Goal: Task Accomplishment & Management: Manage account settings

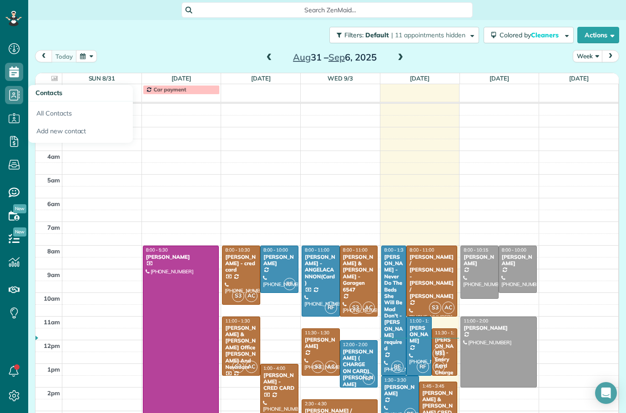
scroll to position [30, 0]
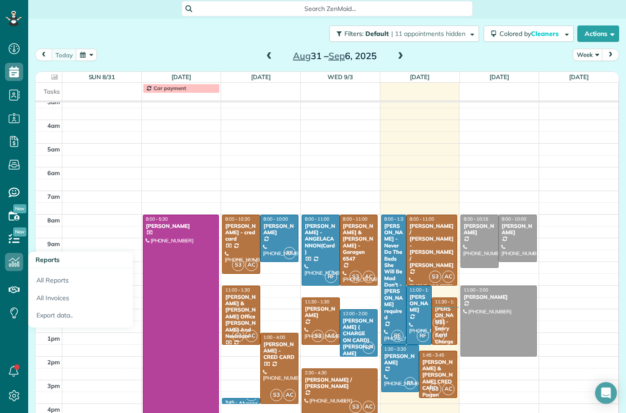
click at [61, 299] on link "All Invoices" at bounding box center [80, 298] width 105 height 18
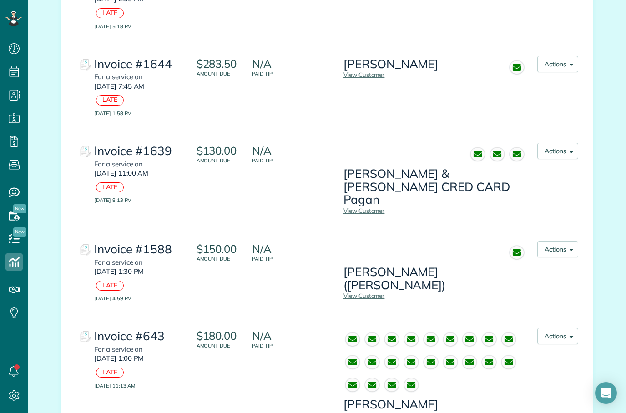
scroll to position [1601, 0]
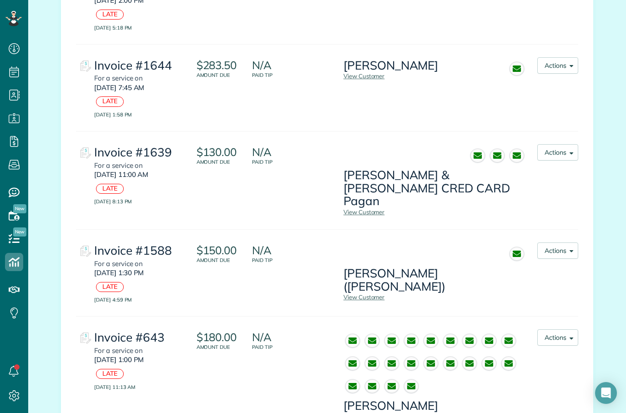
click at [567, 242] on button "Actions" at bounding box center [557, 250] width 41 height 16
click at [552, 301] on link "Mark as Paid" at bounding box center [541, 310] width 74 height 18
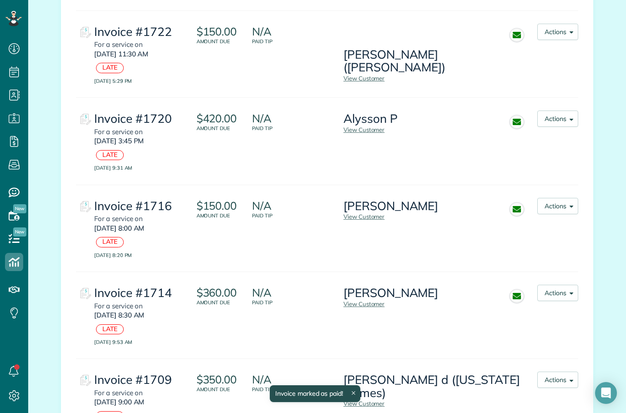
scroll to position [220, 0]
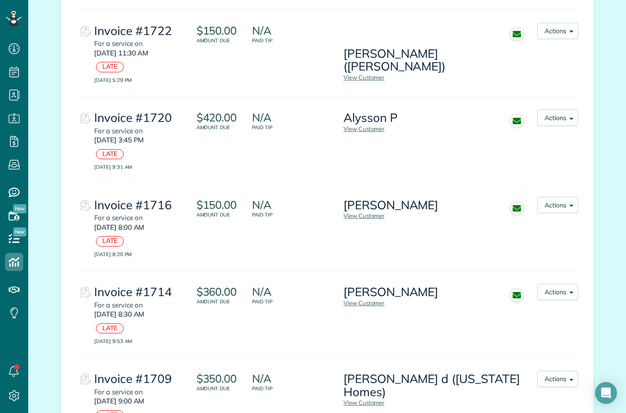
click at [564, 110] on button "Actions" at bounding box center [557, 118] width 41 height 16
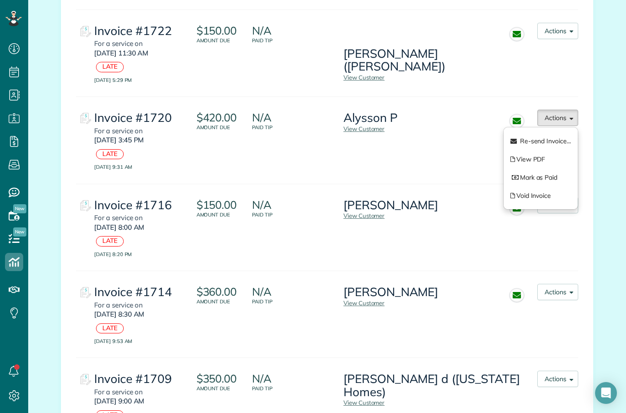
click at [556, 137] on span "Re-send Invoice..." at bounding box center [545, 141] width 51 height 8
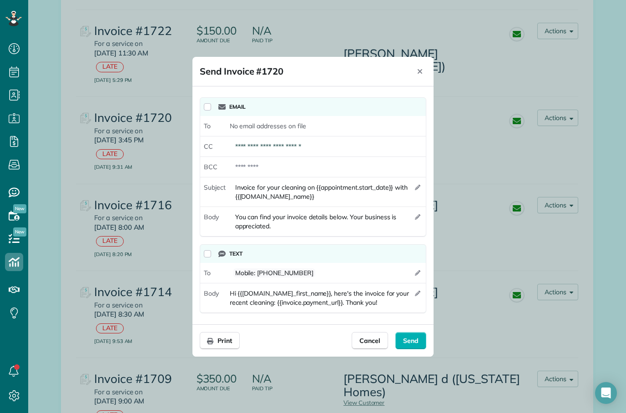
click at [409, 342] on span "Send" at bounding box center [410, 340] width 15 height 9
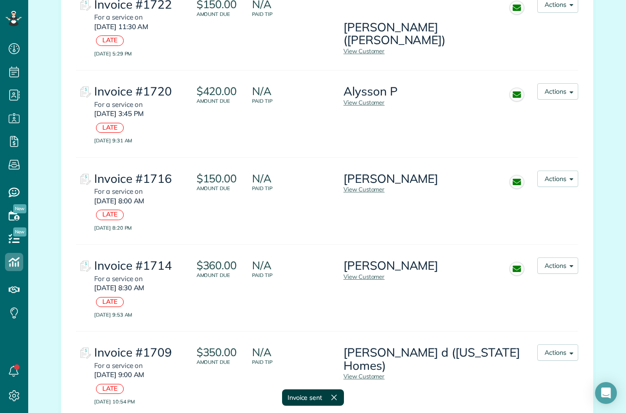
scroll to position [256, 0]
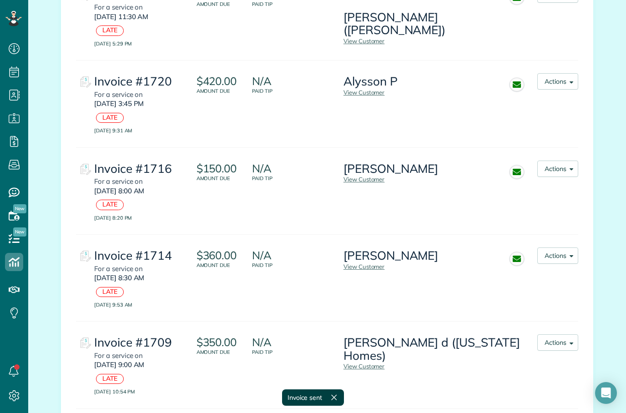
click at [561, 247] on button "Actions" at bounding box center [557, 255] width 41 height 16
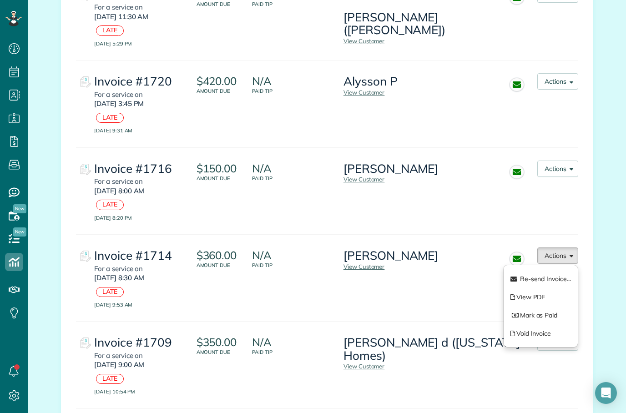
click at [549, 306] on link "Mark as Paid" at bounding box center [541, 315] width 74 height 18
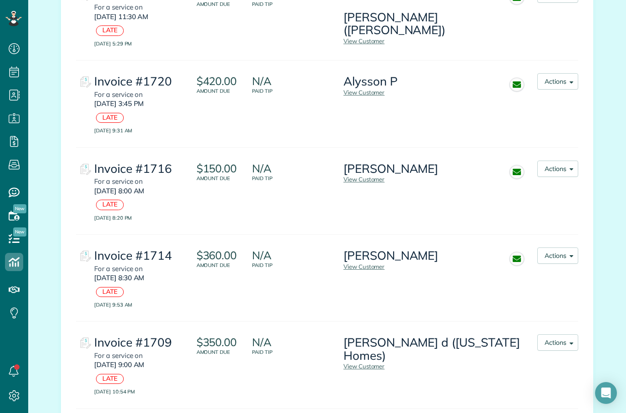
click at [444, 336] on h3 "[PERSON_NAME] d ([US_STATE] Homes)" at bounding box center [432, 349] width 178 height 26
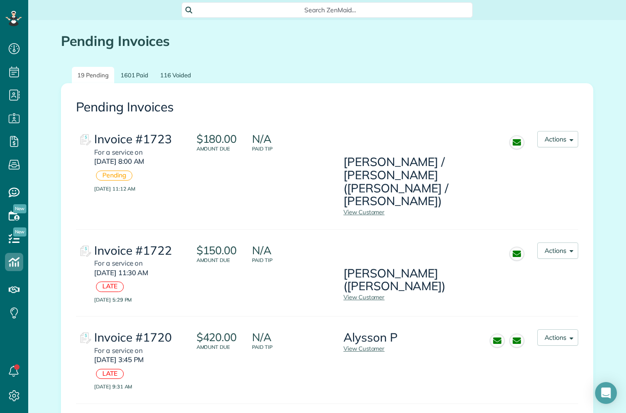
click at [140, 76] on link "1601 Paid" at bounding box center [134, 75] width 39 height 17
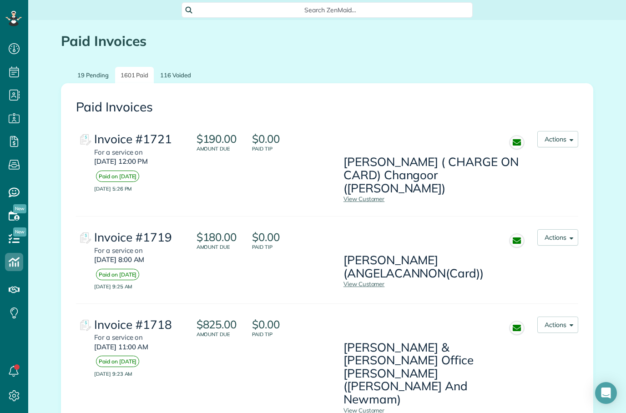
click at [319, 8] on span "Search ZenMaid…" at bounding box center [330, 9] width 277 height 9
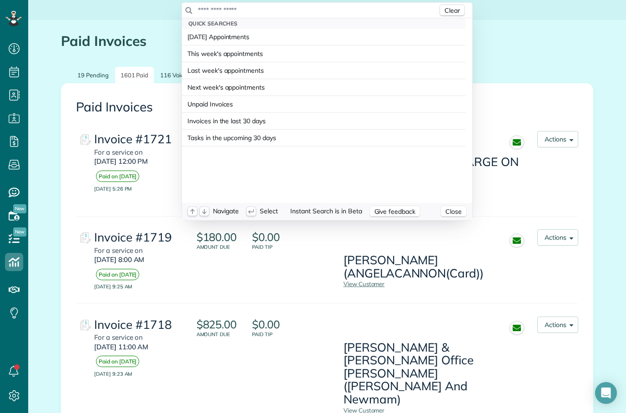
click at [292, 11] on input "text" at bounding box center [317, 9] width 240 height 9
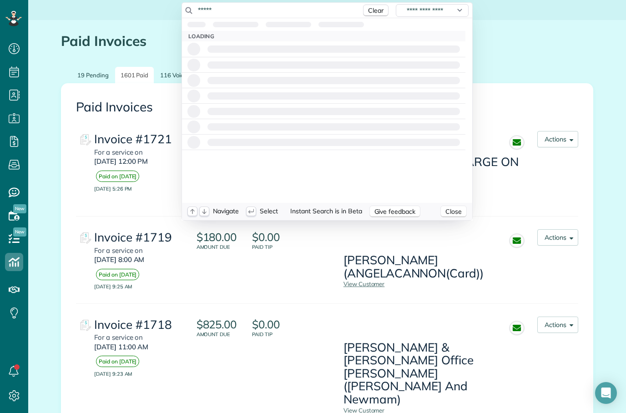
type input "******"
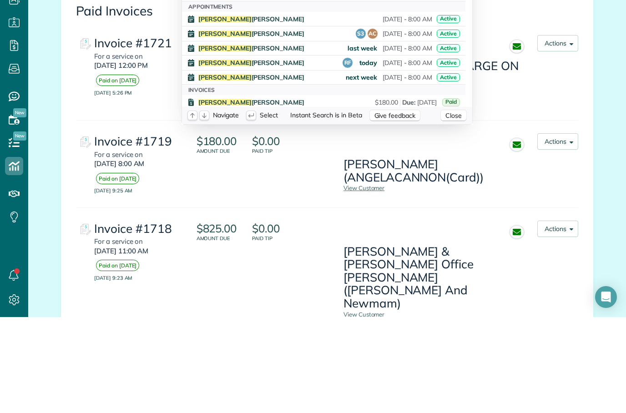
click at [501, 103] on html "Dashboard Scheduling Calendar View List View Dispatch View - Weekly scheduling …" at bounding box center [313, 206] width 626 height 413
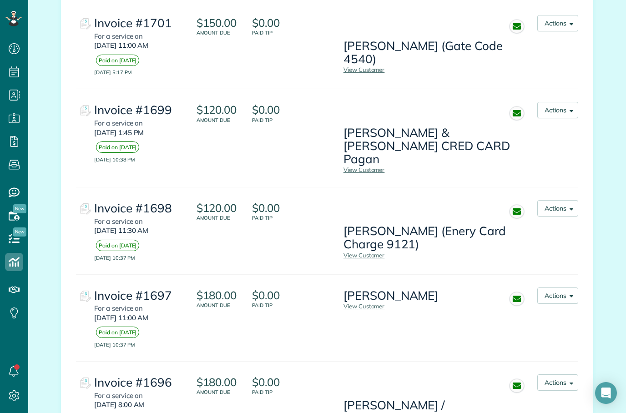
scroll to position [1470, 0]
click at [558, 288] on button "Actions" at bounding box center [557, 296] width 41 height 16
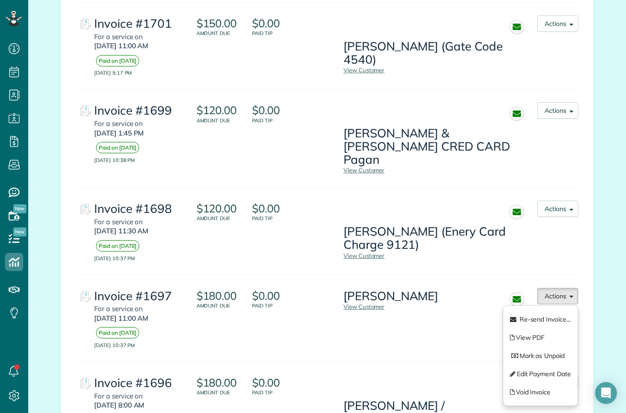
click at [534, 328] on link "View PDF" at bounding box center [540, 337] width 75 height 18
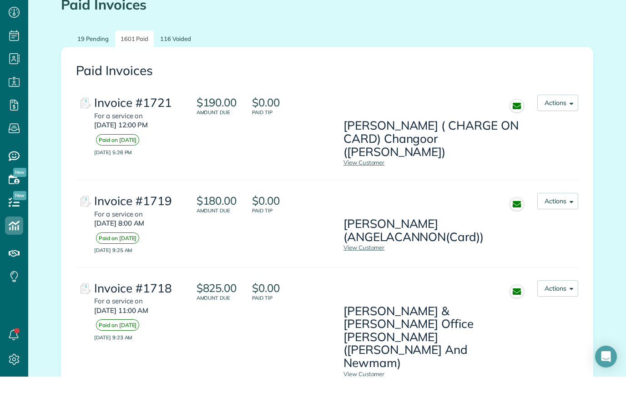
scroll to position [0, 0]
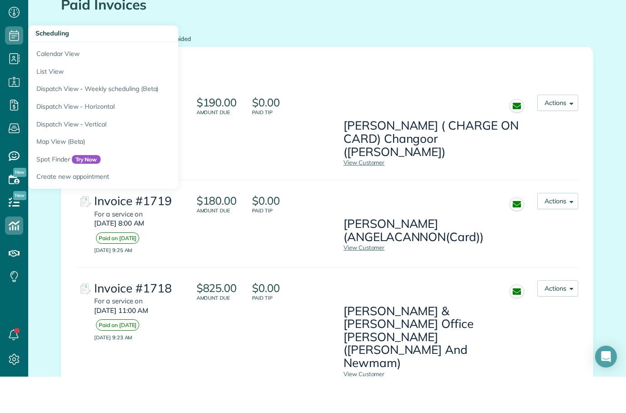
click at [64, 78] on link "Calendar View" at bounding box center [141, 88] width 227 height 21
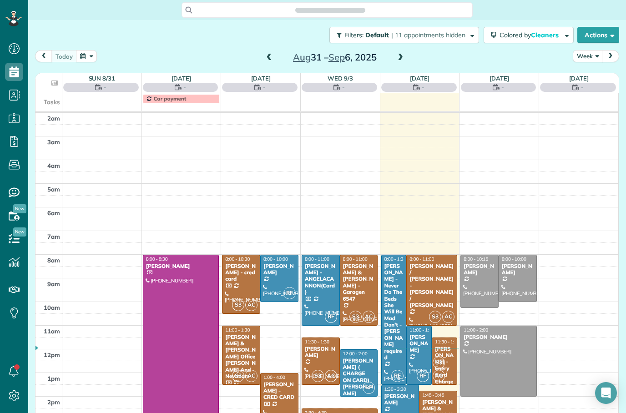
scroll to position [30, 0]
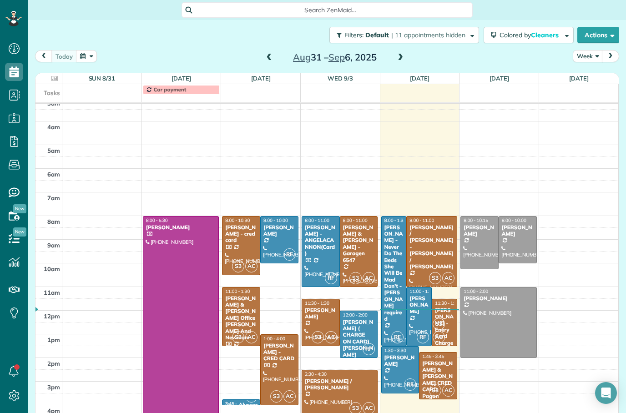
click at [268, 59] on span at bounding box center [269, 58] width 10 height 8
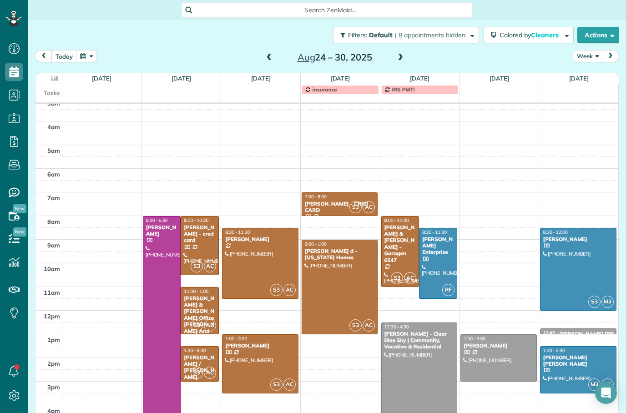
click at [270, 58] on span at bounding box center [269, 58] width 10 height 8
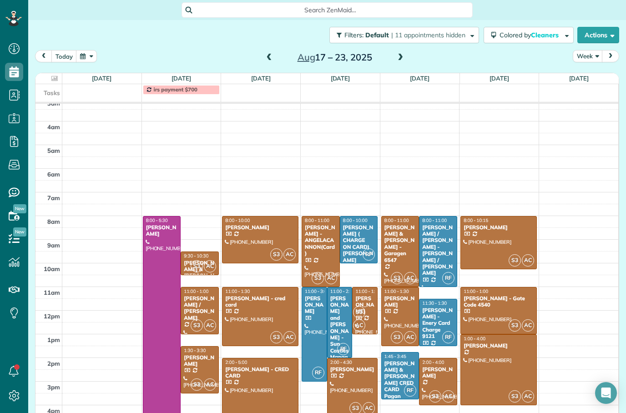
click at [267, 58] on span at bounding box center [269, 58] width 10 height 8
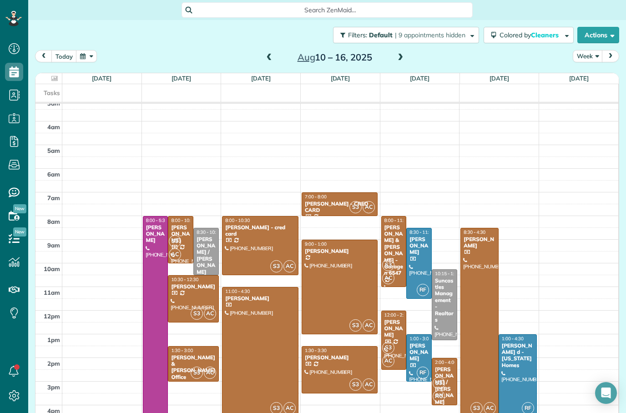
click at [273, 56] on span at bounding box center [269, 58] width 10 height 8
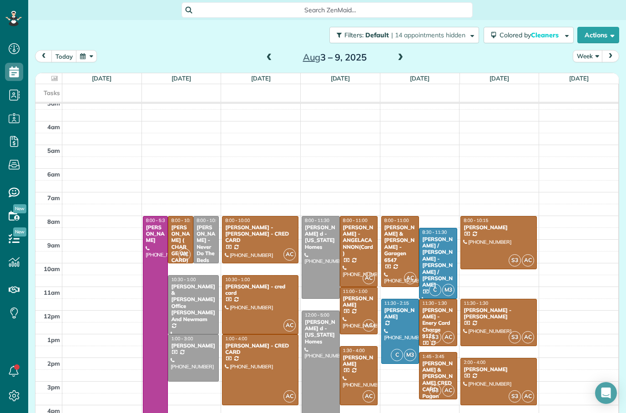
click at [274, 54] on span at bounding box center [269, 58] width 10 height 8
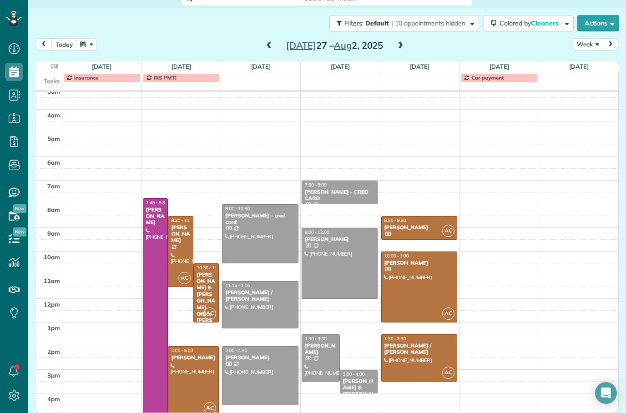
scroll to position [12, 0]
click at [267, 50] on span at bounding box center [269, 46] width 10 height 14
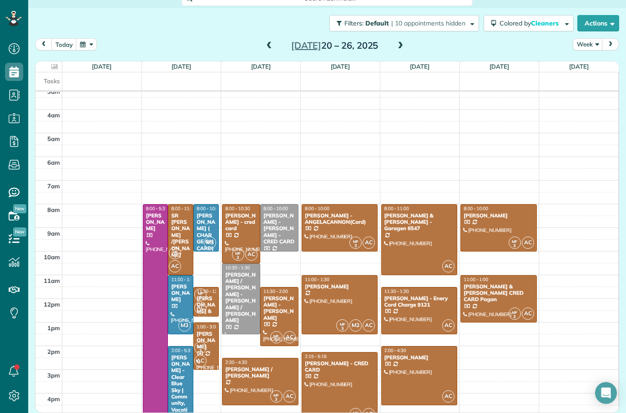
click at [437, 368] on div at bounding box center [419, 376] width 75 height 58
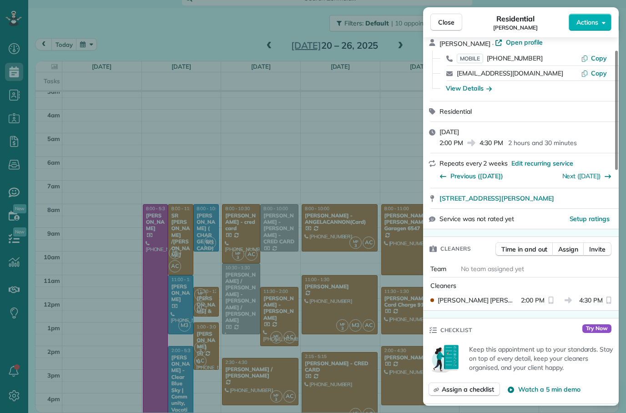
click at [448, 27] on button "Close" at bounding box center [446, 22] width 32 height 17
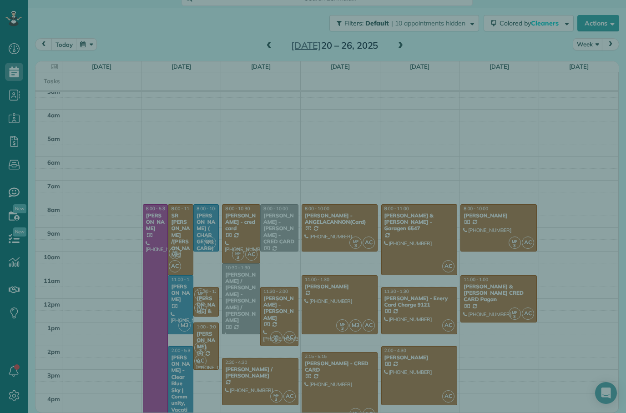
scroll to position [41, 0]
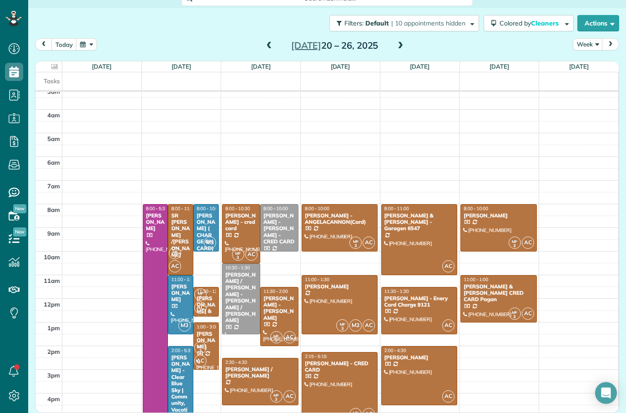
click at [179, 384] on div "SIMEON A. STREETER - Clear Blue Sky | Community, Vacation & Residential" at bounding box center [181, 393] width 20 height 79
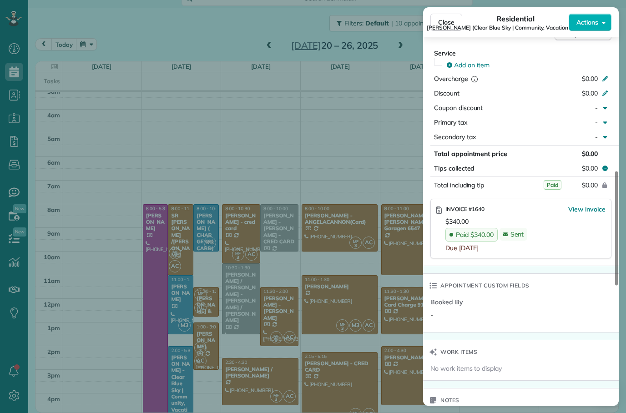
scroll to position [474, 0]
click at [449, 23] on span "Close" at bounding box center [446, 22] width 16 height 9
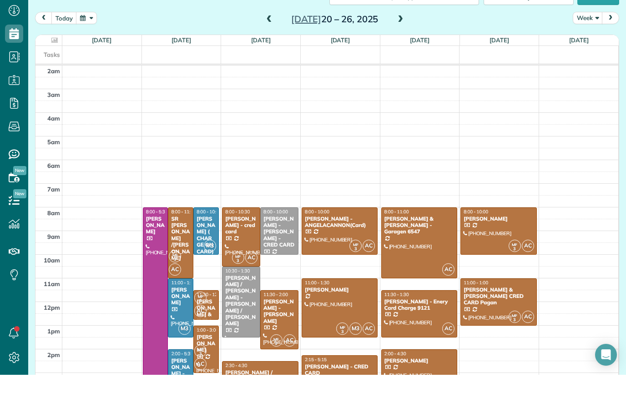
click at [403, 54] on span at bounding box center [400, 58] width 10 height 8
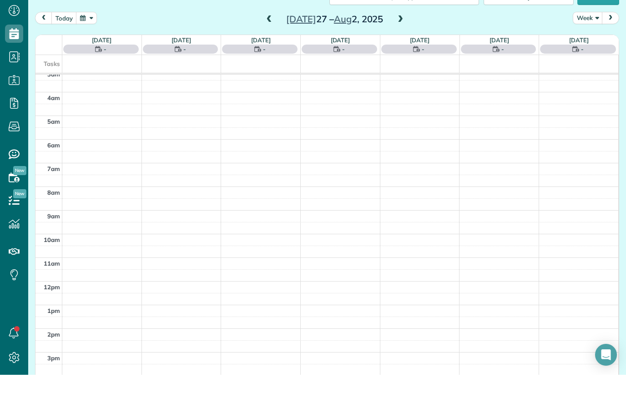
scroll to position [30, 0]
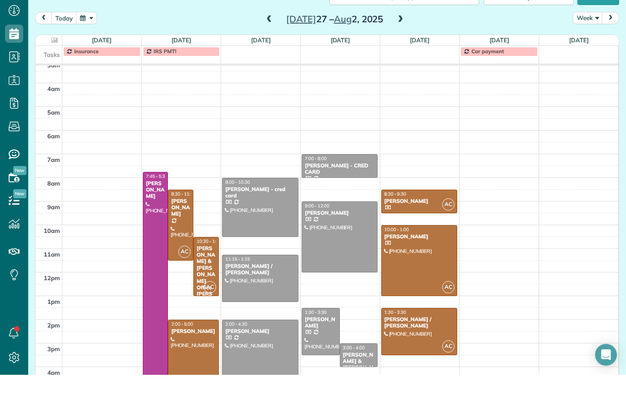
click at [395, 51] on span at bounding box center [400, 58] width 10 height 14
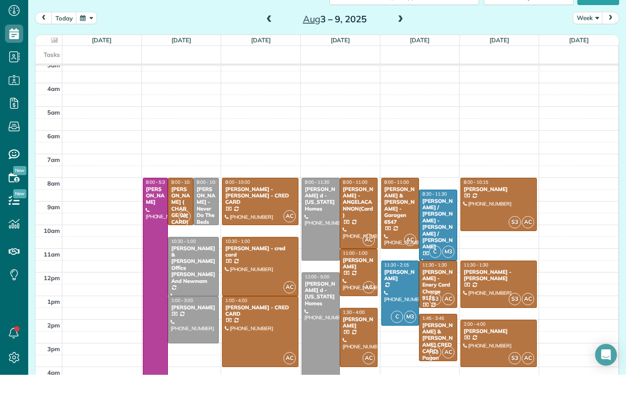
click at [402, 51] on span at bounding box center [400, 58] width 10 height 14
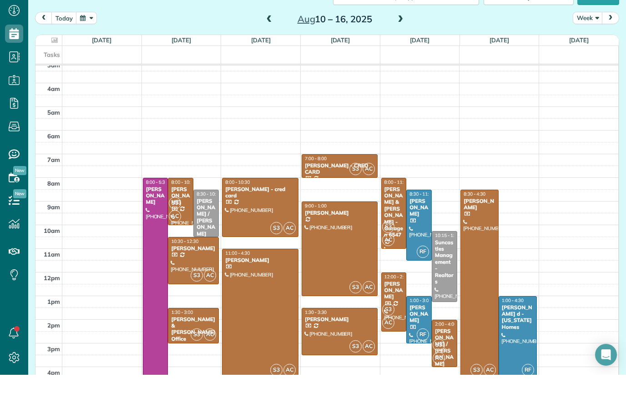
click at [400, 51] on span at bounding box center [400, 58] width 10 height 14
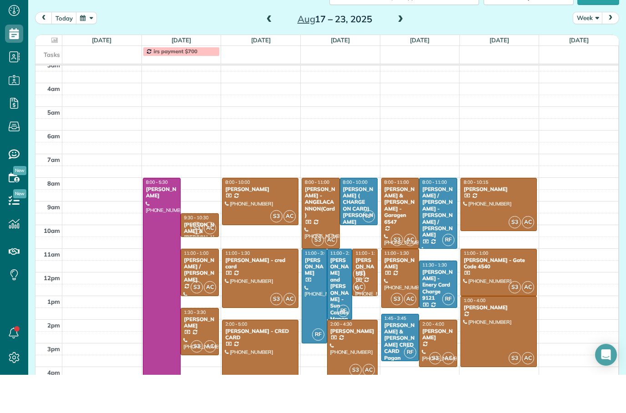
click at [396, 50] on div "today Week Aug 17 – 23, 2025" at bounding box center [327, 58] width 584 height 17
click at [399, 54] on span at bounding box center [400, 58] width 10 height 8
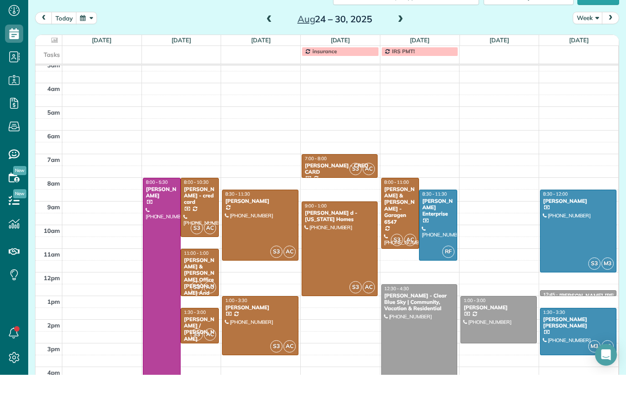
click at [399, 54] on span at bounding box center [400, 58] width 10 height 8
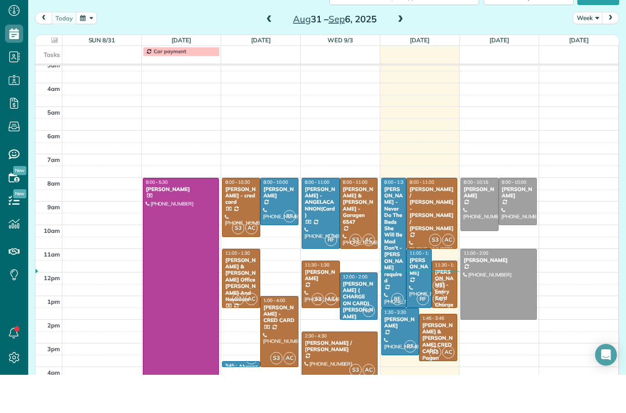
click at [265, 54] on span at bounding box center [269, 58] width 10 height 8
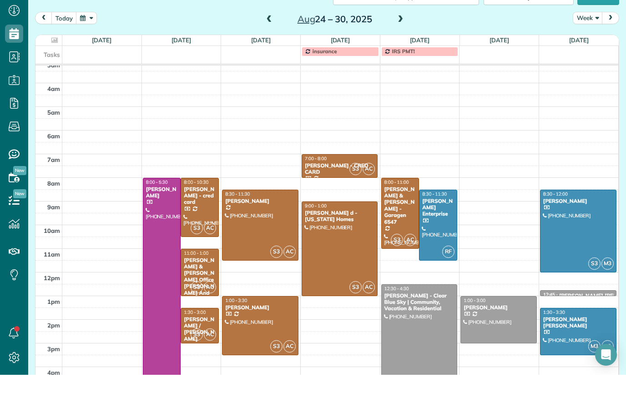
click at [595, 229] on div at bounding box center [578, 269] width 76 height 82
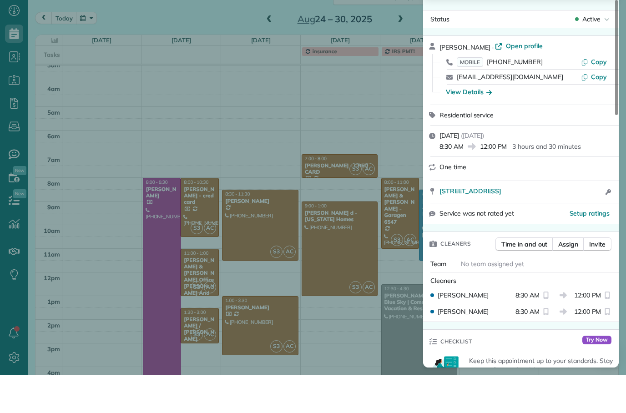
click at [391, 124] on div "Close Residential Service Ronald Brad Clipp Actions Status Active Ronald Brad C…" at bounding box center [313, 206] width 626 height 413
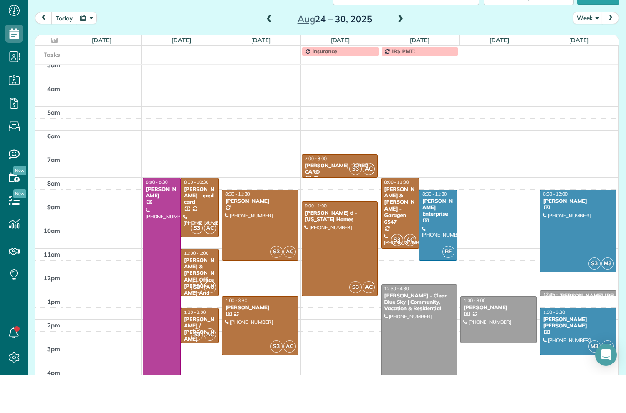
click at [436, 347] on div at bounding box center [419, 370] width 75 height 94
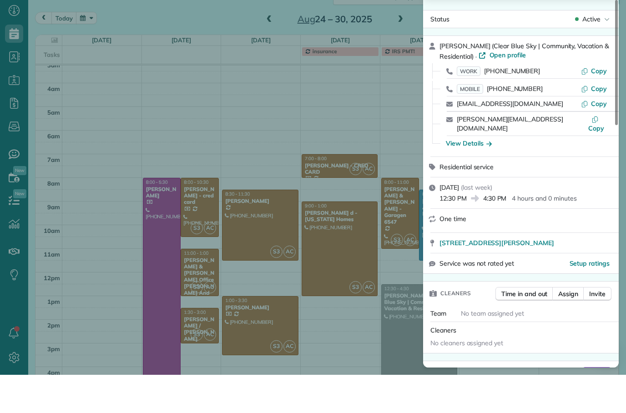
click at [376, 321] on div "Close Residential Service SIMEON A. STREETER (Clear Blue Sky | Community, Vacat…" at bounding box center [313, 206] width 626 height 413
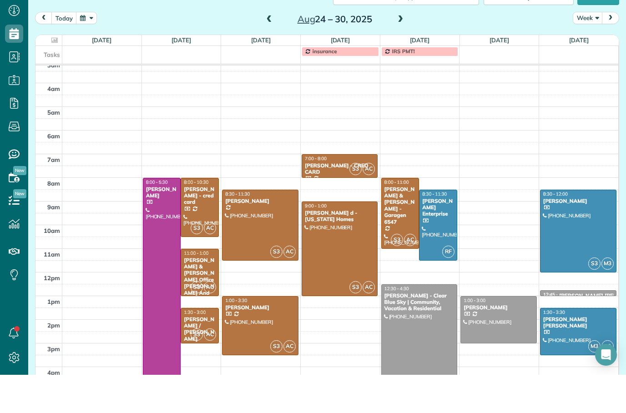
click at [348, 246] on div at bounding box center [339, 287] width 75 height 94
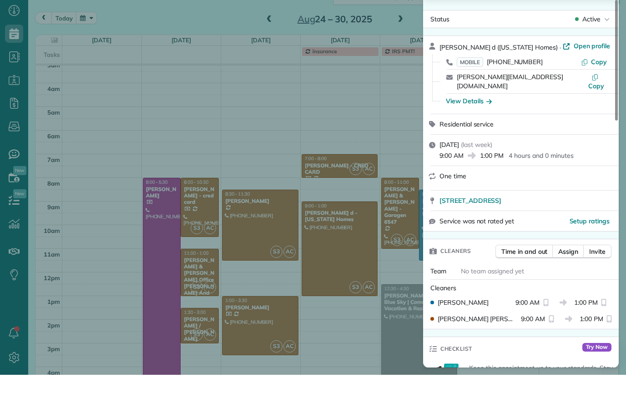
click at [214, 14] on div "Close Residential Service Krista d (Florida Homes) Actions Status Active Krista…" at bounding box center [313, 206] width 626 height 413
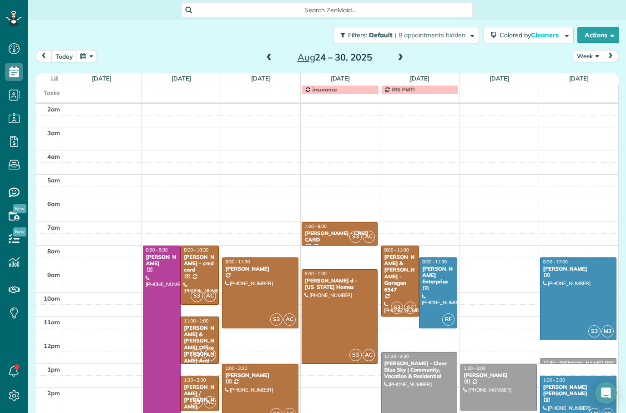
click at [322, 7] on span "Search ZenMaid…" at bounding box center [330, 9] width 277 height 9
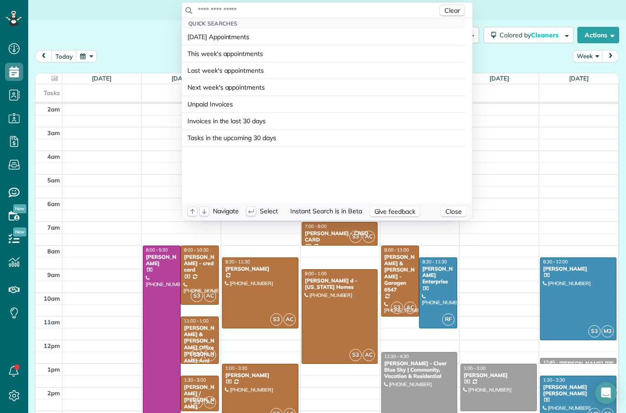
click at [269, 10] on input "text" at bounding box center [317, 9] width 240 height 9
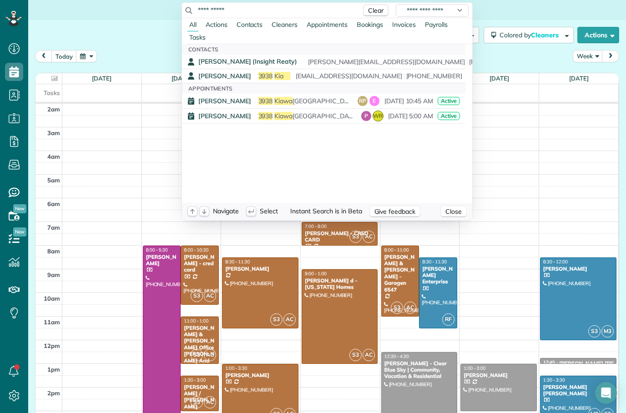
type input "**********"
click at [272, 59] on span "Angie Stuart (Insight Reaty)" at bounding box center [247, 61] width 99 height 8
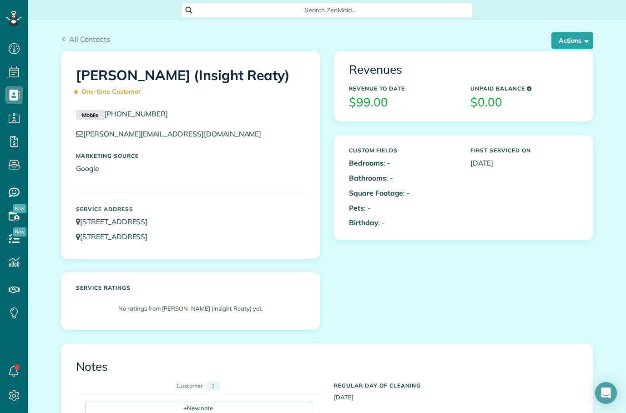
click at [579, 47] on button "Actions" at bounding box center [572, 40] width 42 height 16
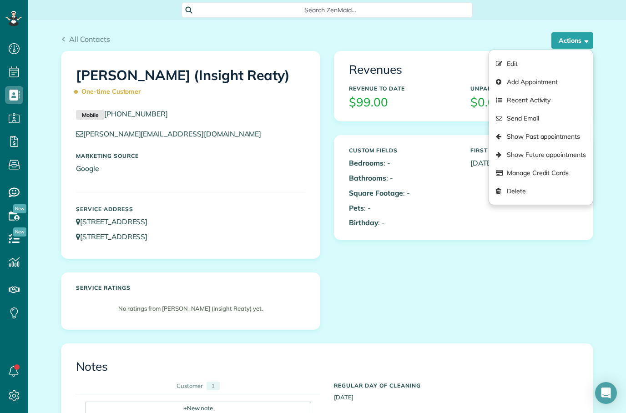
click at [566, 137] on link "Show Past appointments" at bounding box center [541, 136] width 104 height 18
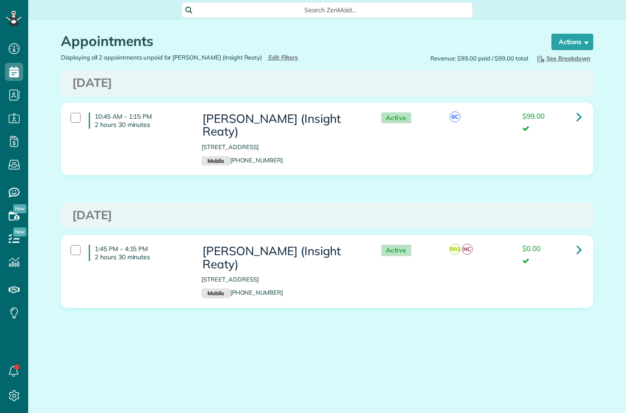
scroll to position [4, 4]
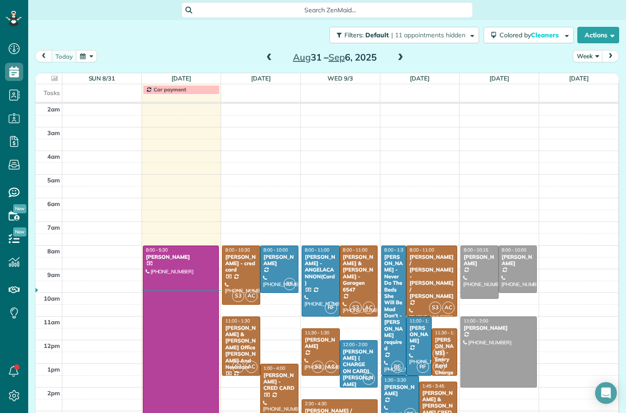
scroll to position [30, 0]
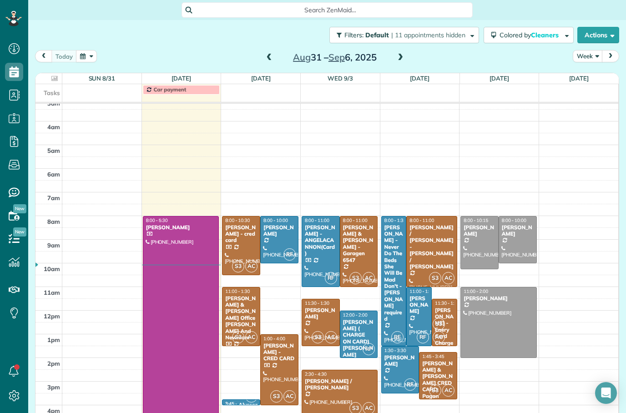
click at [363, 9] on span "Search ZenMaid…" at bounding box center [330, 9] width 277 height 9
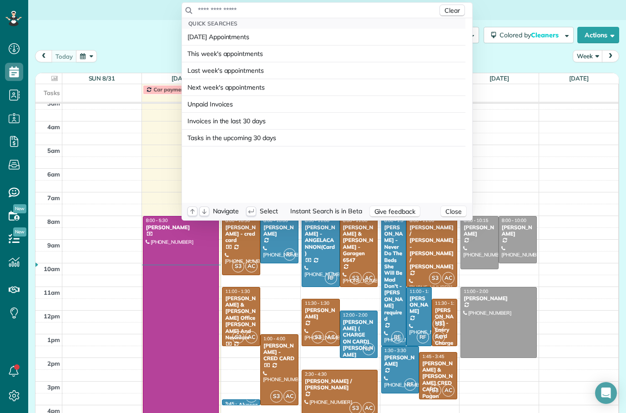
click at [586, 357] on html "Dashboard Scheduling Calendar View List View Dispatch View - Weekly scheduling …" at bounding box center [313, 206] width 626 height 413
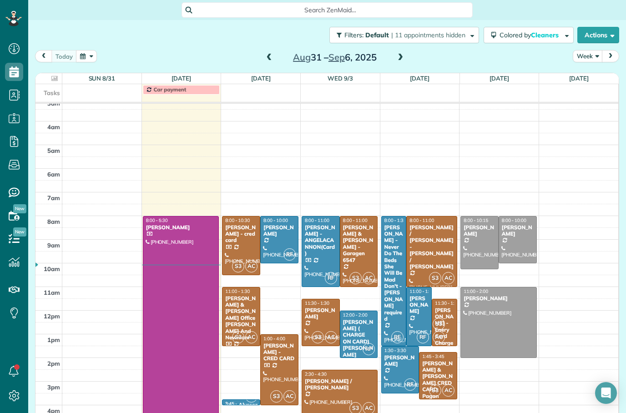
click at [521, 393] on td at bounding box center [340, 388] width 556 height 12
click at [268, 64] on span at bounding box center [269, 58] width 10 height 14
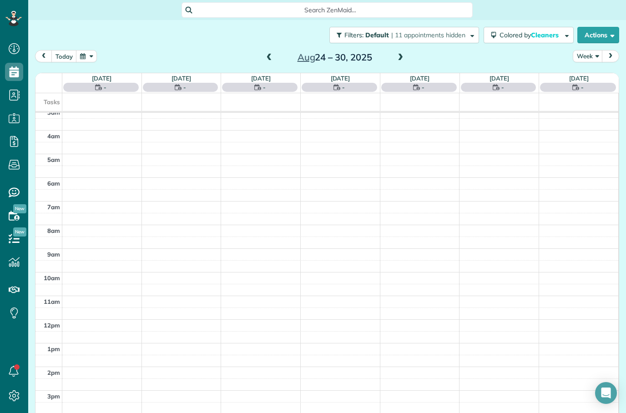
click at [264, 64] on span at bounding box center [269, 58] width 10 height 14
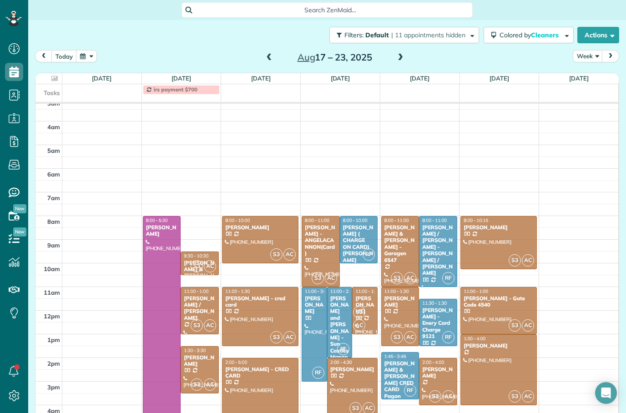
scroll to position [21, 0]
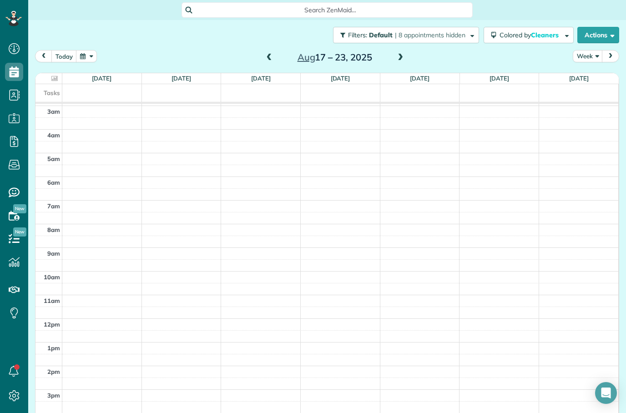
click at [270, 61] on span at bounding box center [269, 58] width 10 height 8
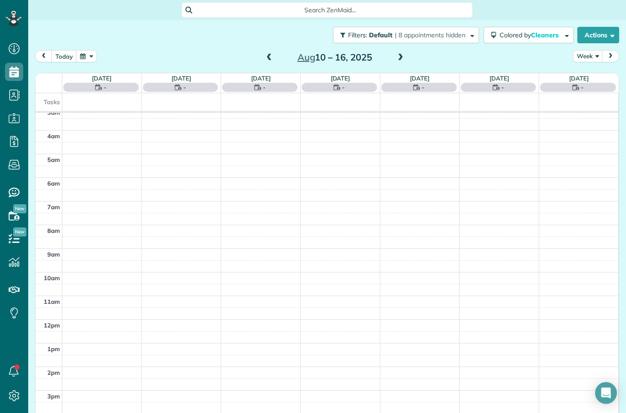
scroll to position [30, 0]
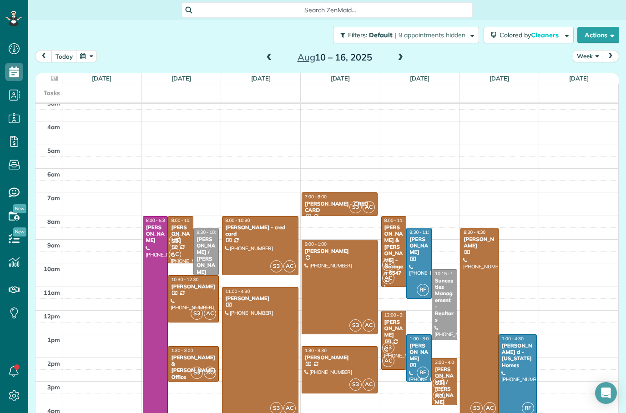
click at [272, 56] on span at bounding box center [269, 58] width 10 height 8
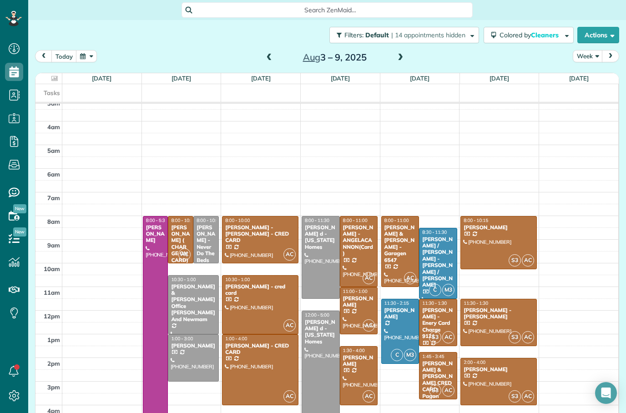
click at [328, 372] on div at bounding box center [320, 369] width 37 height 117
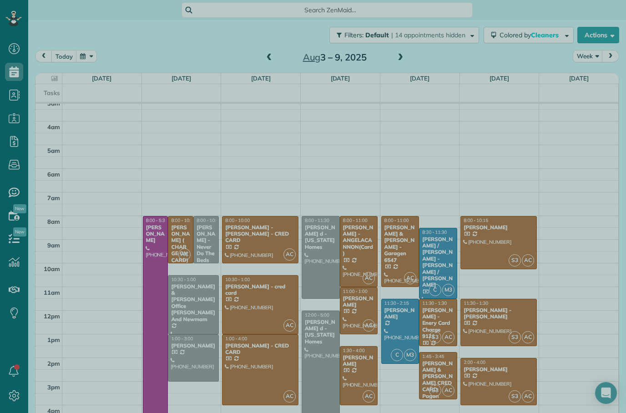
click at [319, 352] on div at bounding box center [313, 206] width 626 height 413
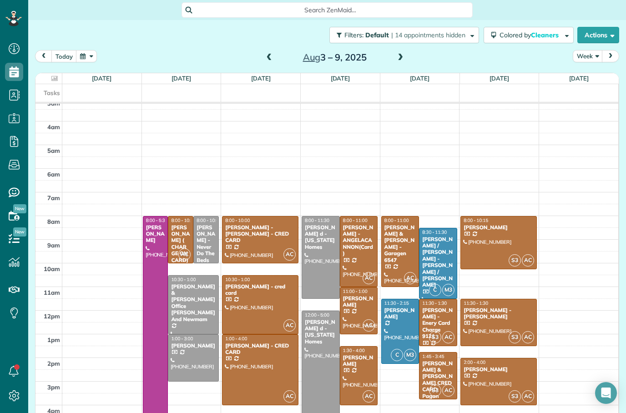
click at [326, 363] on div at bounding box center [320, 369] width 37 height 117
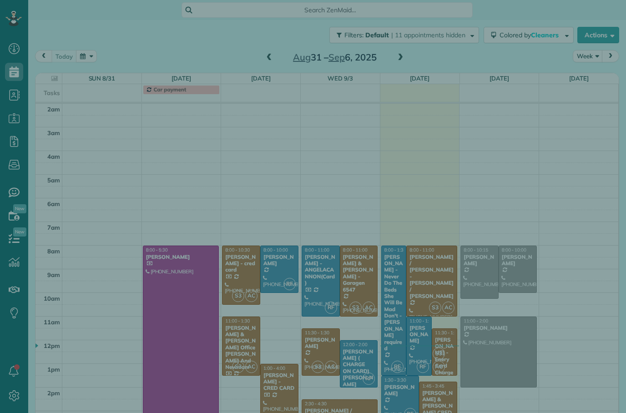
scroll to position [30, 0]
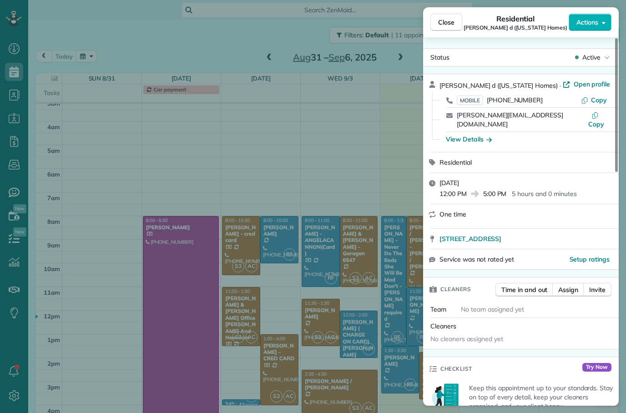
click at [446, 20] on span "Close" at bounding box center [446, 22] width 16 height 9
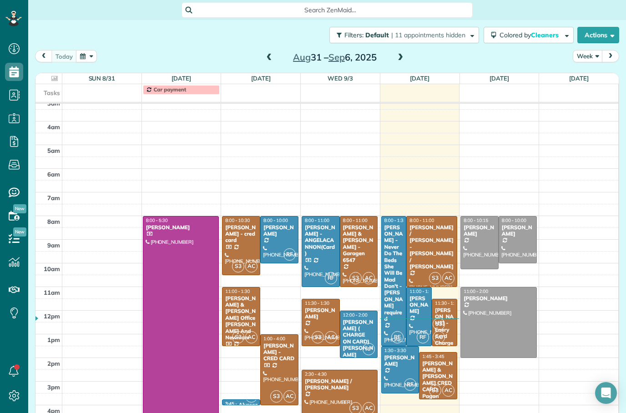
click at [271, 57] on span at bounding box center [269, 58] width 10 height 8
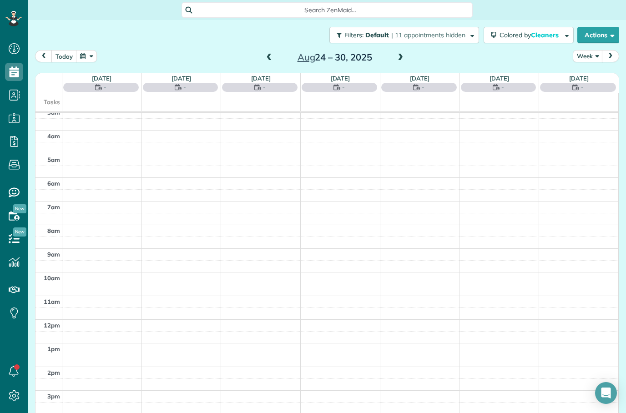
scroll to position [30, 0]
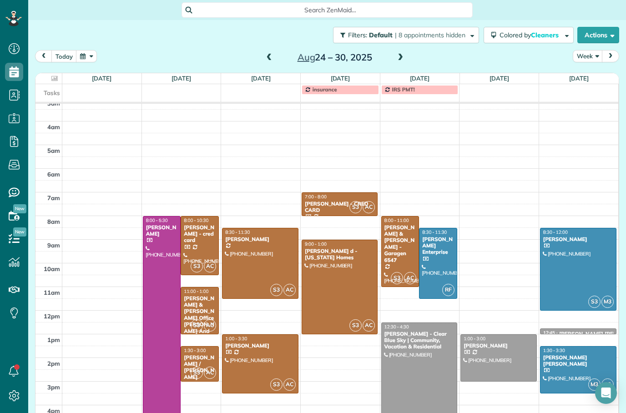
click at [266, 52] on span at bounding box center [269, 58] width 10 height 14
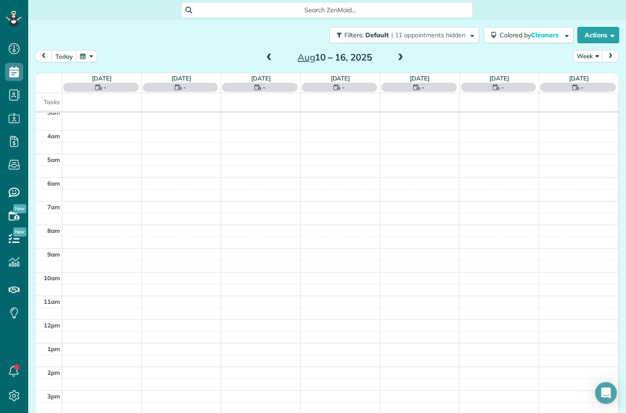
click at [268, 58] on span at bounding box center [269, 58] width 10 height 8
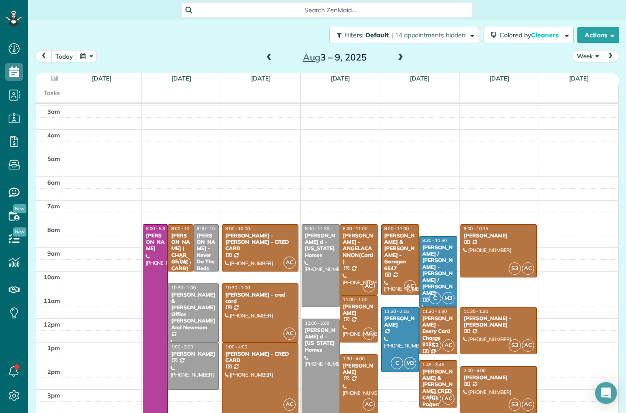
scroll to position [21, 0]
click at [328, 352] on div at bounding box center [320, 377] width 37 height 117
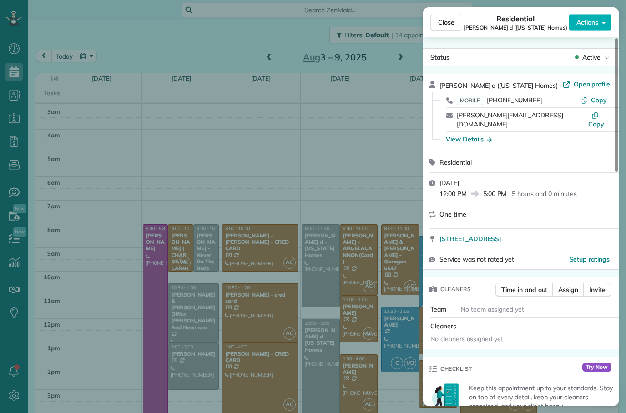
click at [574, 84] on span "Open profile" at bounding box center [592, 84] width 37 height 9
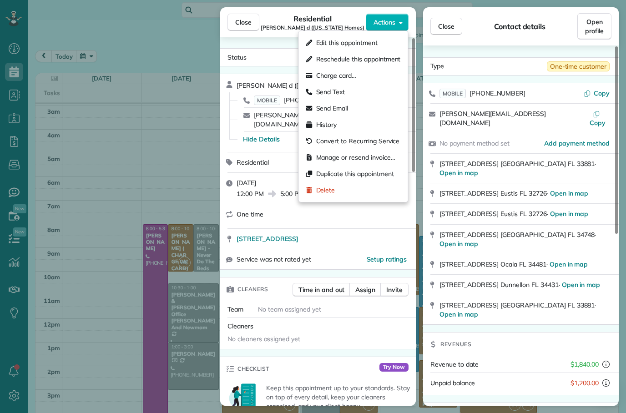
click at [350, 78] on span "Charge card…" at bounding box center [336, 75] width 40 height 9
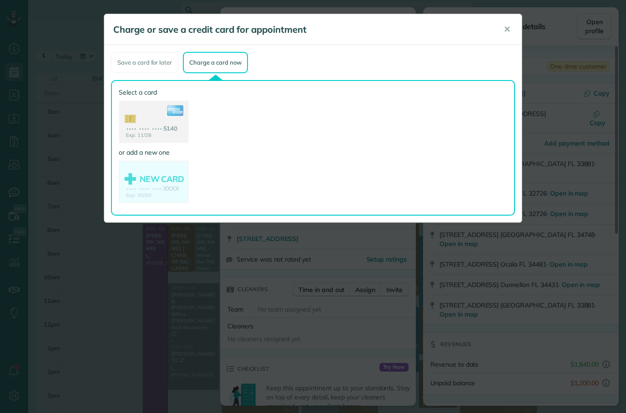
click at [507, 30] on span "✕" at bounding box center [507, 29] width 7 height 10
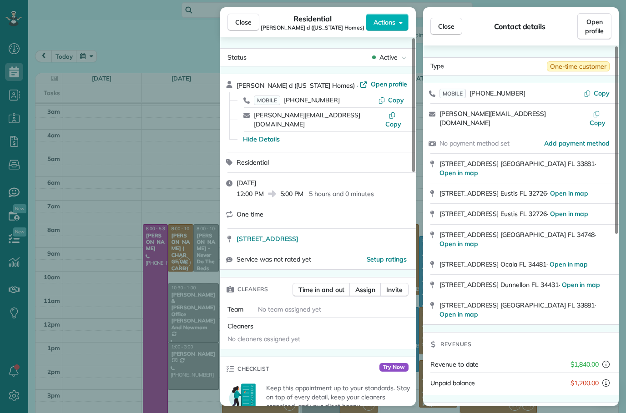
click at [596, 26] on span "Open profile" at bounding box center [594, 26] width 19 height 18
click at [371, 84] on span "Open profile" at bounding box center [389, 84] width 37 height 9
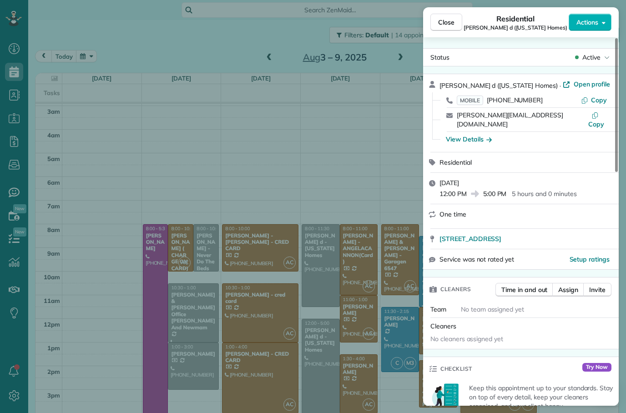
click at [221, 44] on div "Close Residential [PERSON_NAME] d ([US_STATE] Homes) Actions Status Active [PER…" at bounding box center [313, 206] width 626 height 413
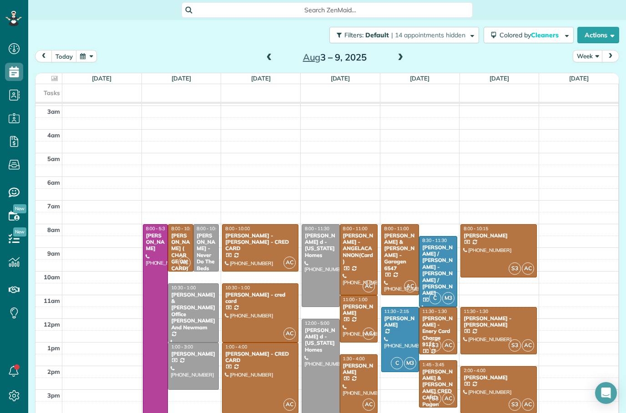
scroll to position [21, 0]
click at [60, 298] on link "All Invoices" at bounding box center [80, 298] width 105 height 18
